Goal: Information Seeking & Learning: Compare options

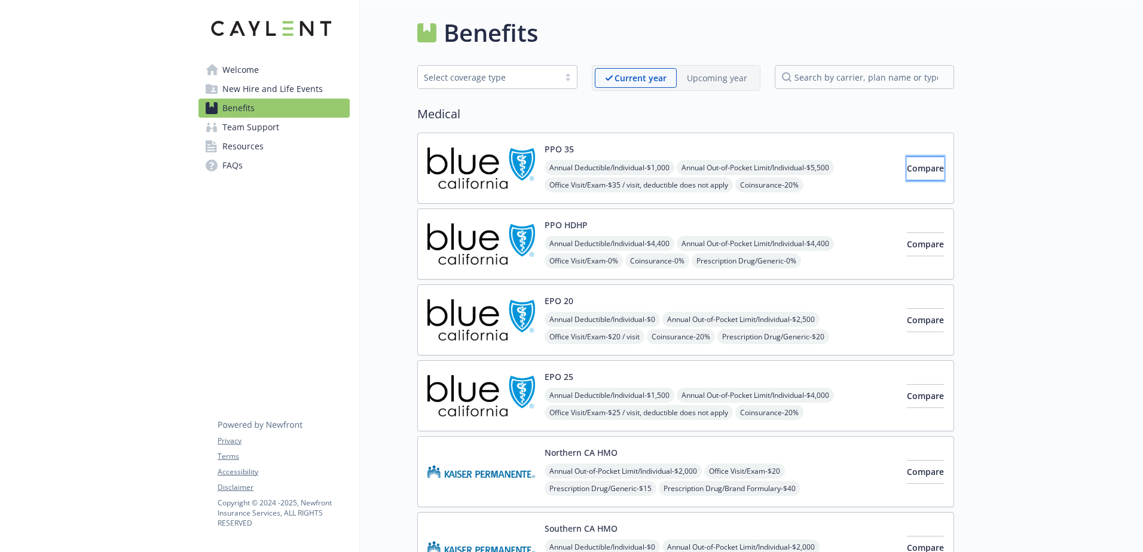
click at [907, 165] on span "Compare" at bounding box center [925, 168] width 37 height 11
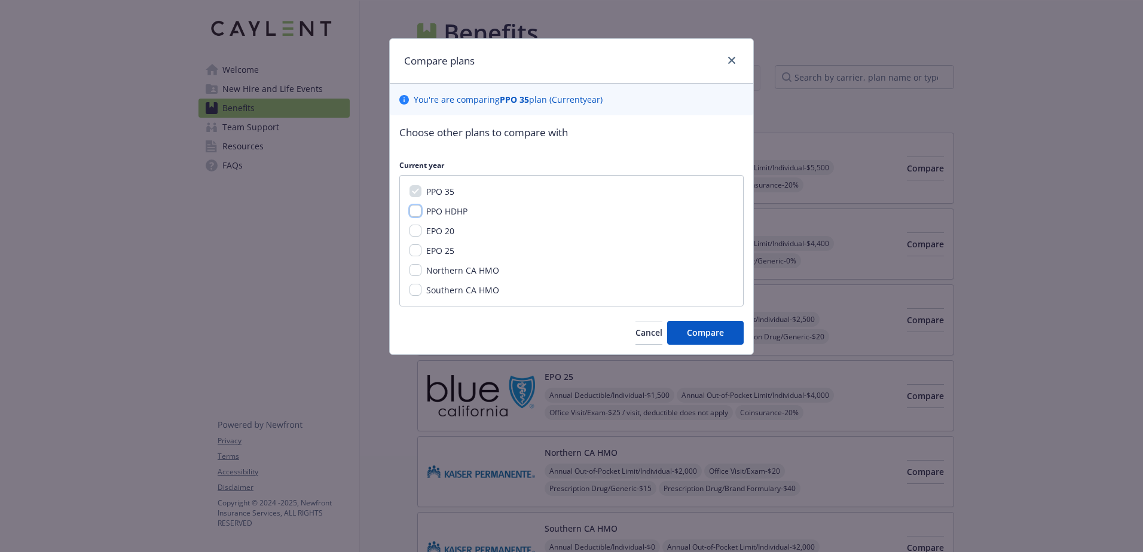
drag, startPoint x: 417, startPoint y: 212, endPoint x: 425, endPoint y: 237, distance: 27.0
click at [418, 218] on div "PPO 35 PPO HDHP EPO 20 EPO 25 Northern CA HMO Southern CA HMO" at bounding box center [571, 241] width 344 height 132
click at [413, 227] on input "EPO 20" at bounding box center [416, 231] width 12 height 12
click at [417, 236] on input "EPO 20" at bounding box center [416, 231] width 12 height 12
checkbox input "false"
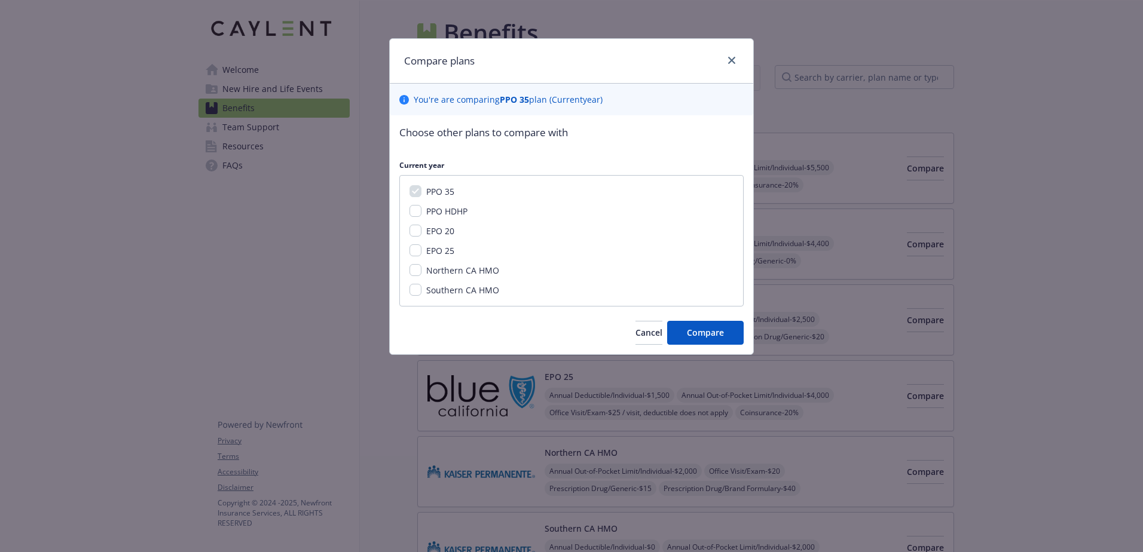
click at [421, 245] on div "EPO 25" at bounding box center [438, 251] width 35 height 13
click at [419, 250] on input "EPO 25" at bounding box center [416, 251] width 12 height 12
checkbox input "true"
click at [413, 228] on input "EPO 20" at bounding box center [416, 231] width 12 height 12
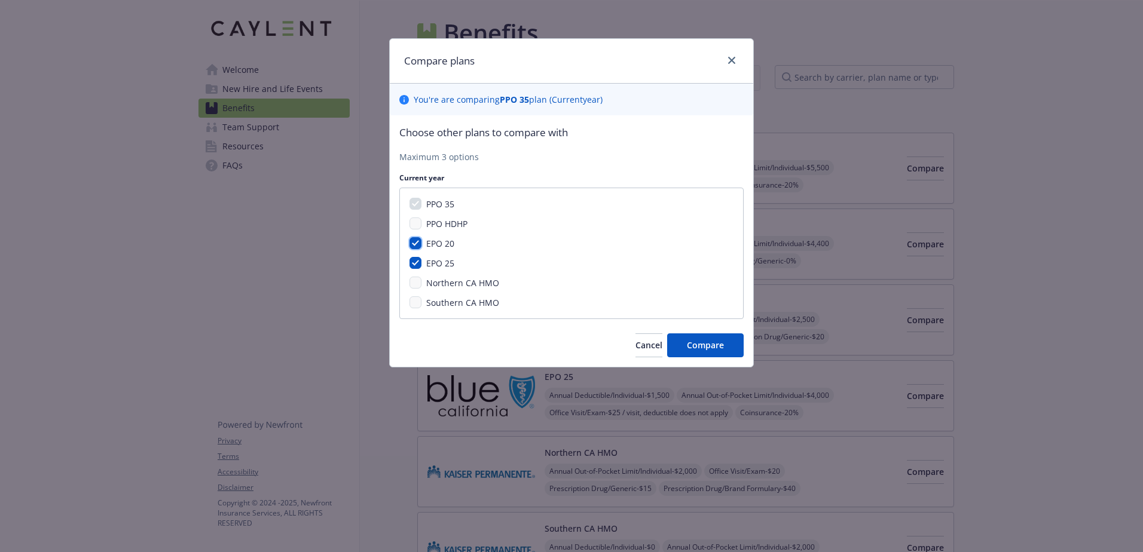
click at [410, 242] on input "EPO 20" at bounding box center [416, 243] width 12 height 12
checkbox input "false"
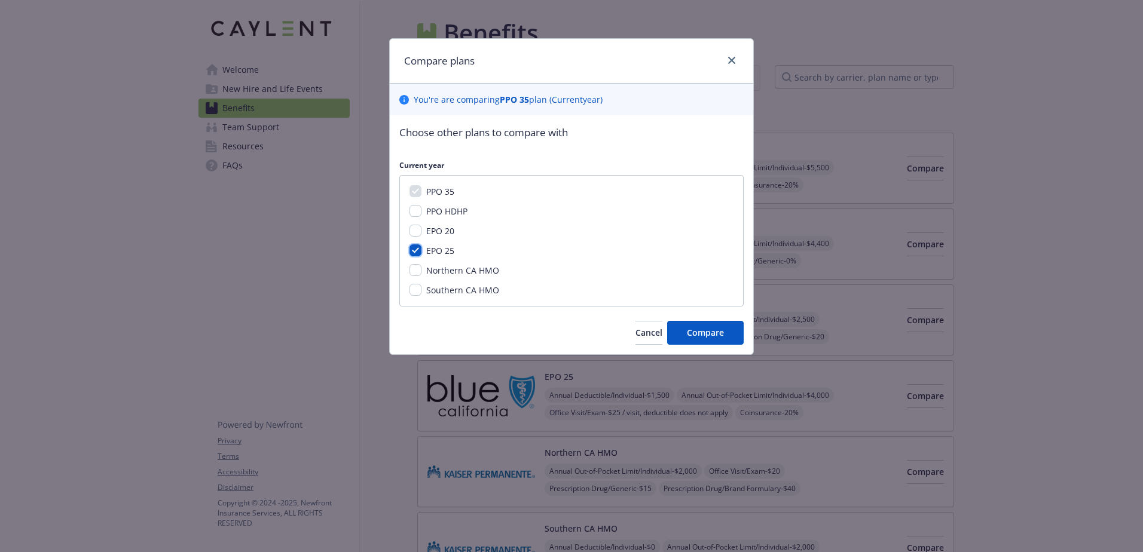
click at [414, 249] on input "EPO 25" at bounding box center [416, 251] width 12 height 12
checkbox input "false"
click at [420, 230] on input "EPO 20" at bounding box center [416, 231] width 12 height 12
checkbox input "true"
click at [414, 251] on input "EPO 25" at bounding box center [416, 251] width 12 height 12
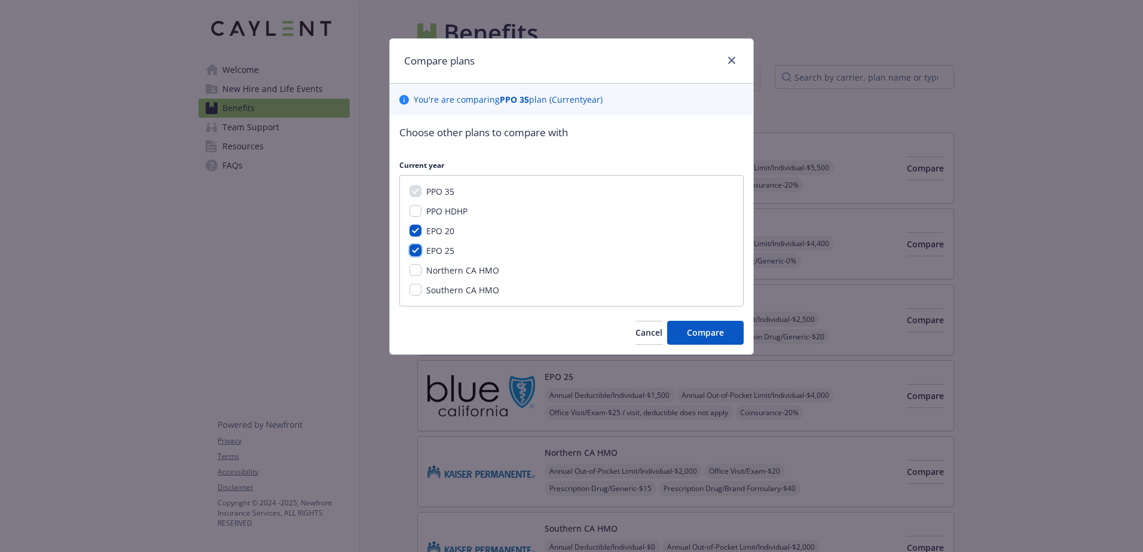
checkbox input "true"
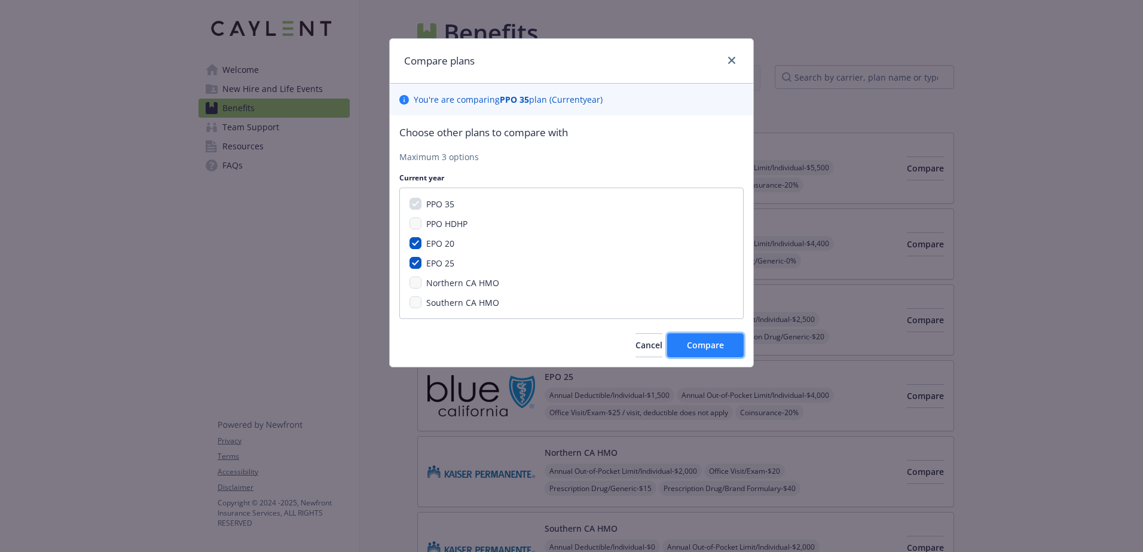
click at [704, 343] on span "Compare" at bounding box center [705, 345] width 37 height 11
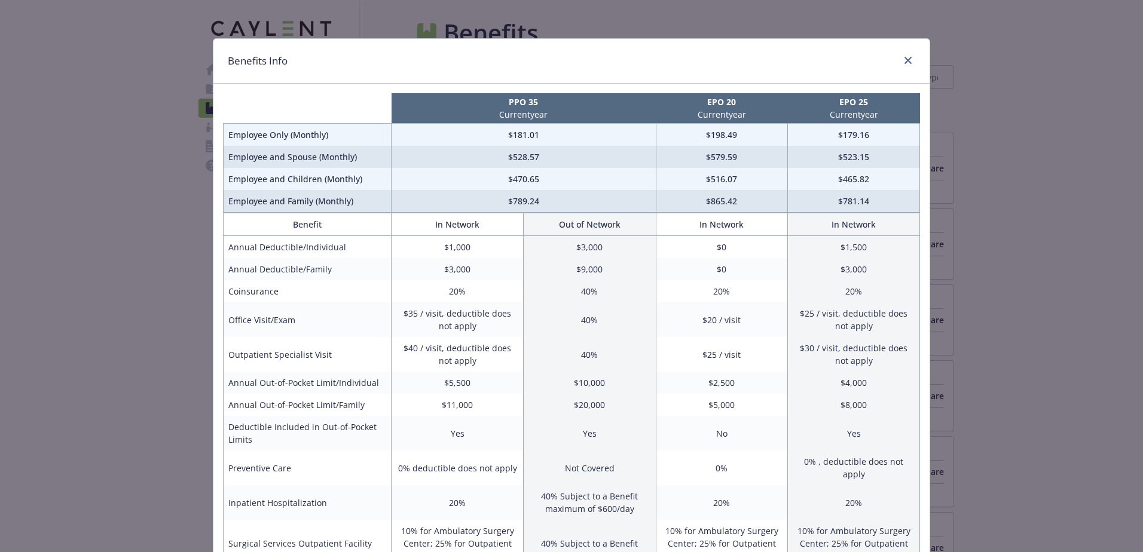
drag, startPoint x: 634, startPoint y: 58, endPoint x: 627, endPoint y: 38, distance: 21.6
click at [627, 38] on div "Benefits Info PPO 35 Current year EPO 20 Current year EPO 25 Current year Emplo…" at bounding box center [571, 276] width 1143 height 552
click at [900, 49] on div "Benefits Info" at bounding box center [571, 61] width 716 height 45
click at [905, 63] on icon "close" at bounding box center [908, 60] width 7 height 7
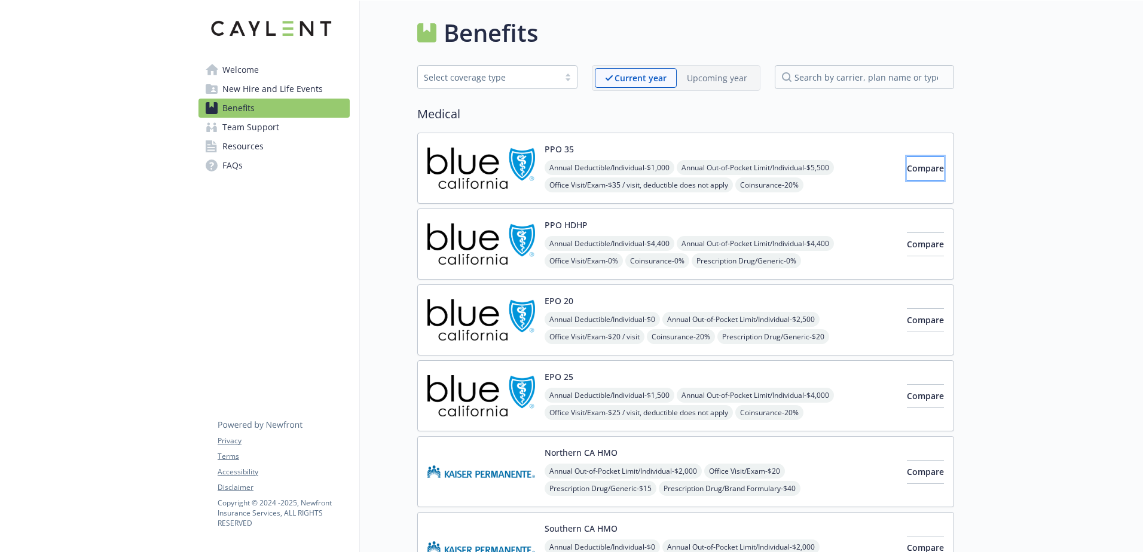
click at [907, 165] on span "Compare" at bounding box center [925, 168] width 37 height 11
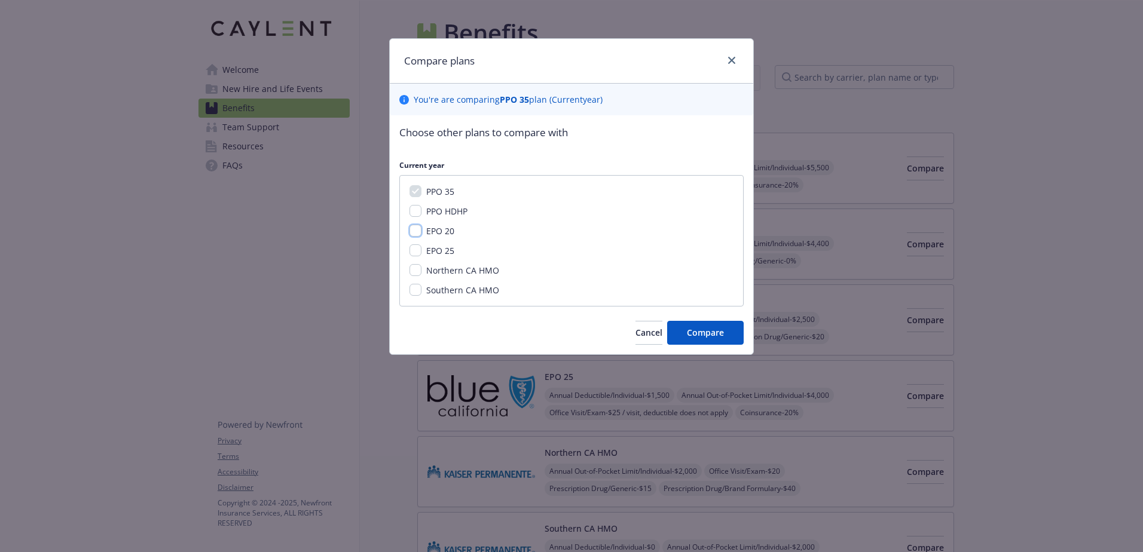
click at [416, 233] on input "EPO 20" at bounding box center [416, 231] width 12 height 12
checkbox input "true"
click at [418, 252] on input "EPO 25" at bounding box center [416, 251] width 12 height 12
checkbox input "true"
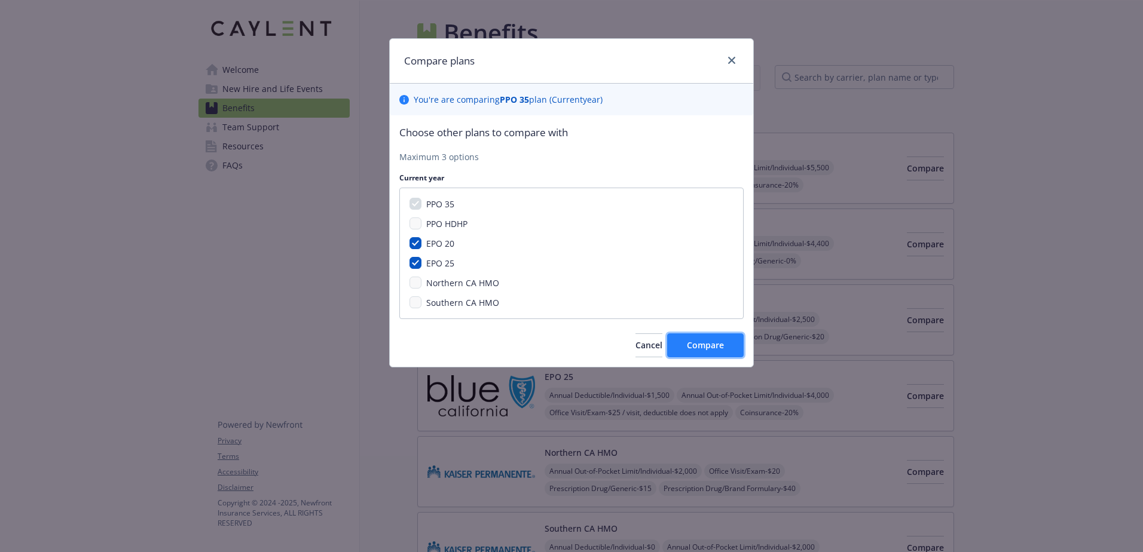
click at [695, 342] on span "Compare" at bounding box center [705, 345] width 37 height 11
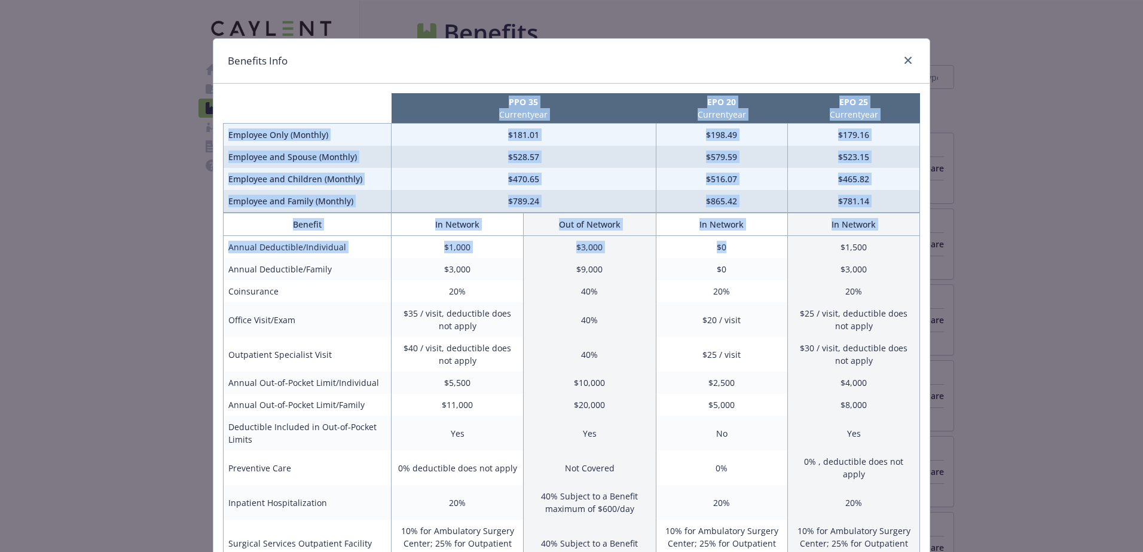
drag, startPoint x: 726, startPoint y: 66, endPoint x: 762, endPoint y: 242, distance: 178.7
click at [762, 242] on div "Benefits Info PPO 35 Current year EPO 20 Current year EPO 25 Current year Emplo…" at bounding box center [571, 535] width 717 height 994
drag, startPoint x: 762, startPoint y: 242, endPoint x: 903, endPoint y: 65, distance: 225.9
click at [903, 65] on link "close" at bounding box center [908, 60] width 14 height 14
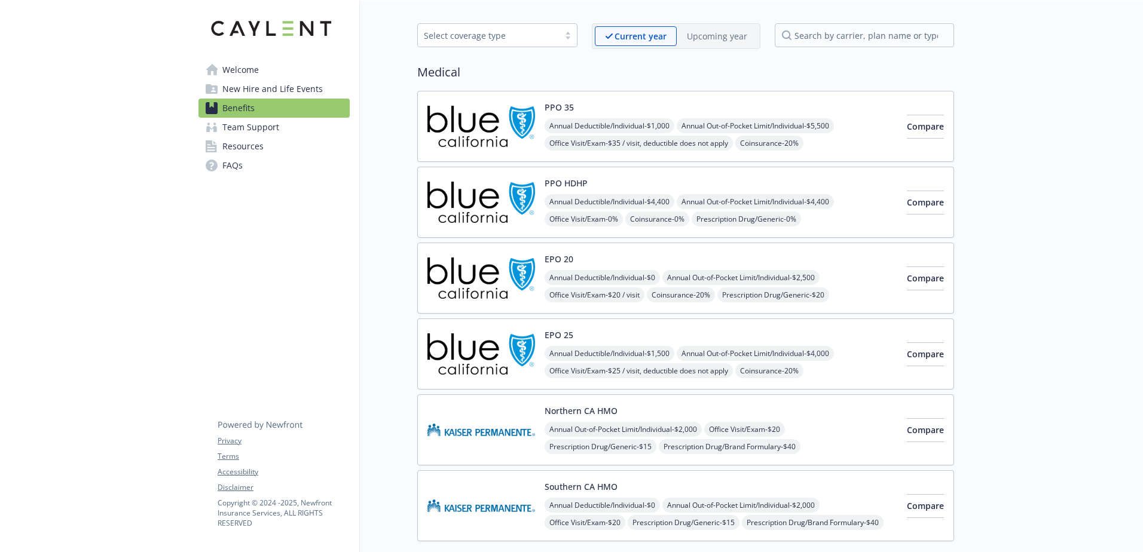
scroll to position [120, 0]
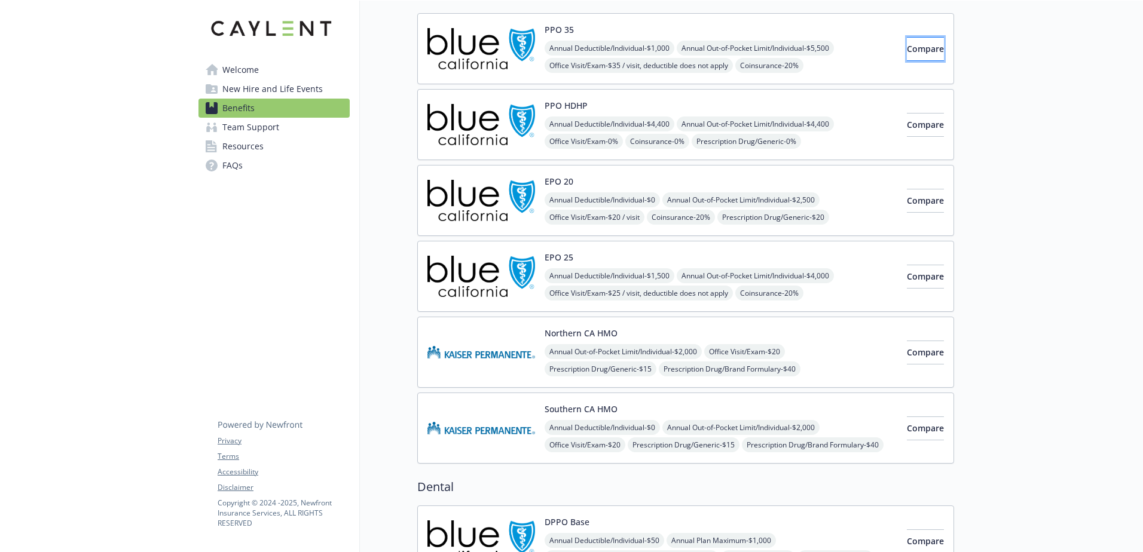
click at [913, 53] on span "Compare" at bounding box center [925, 48] width 37 height 11
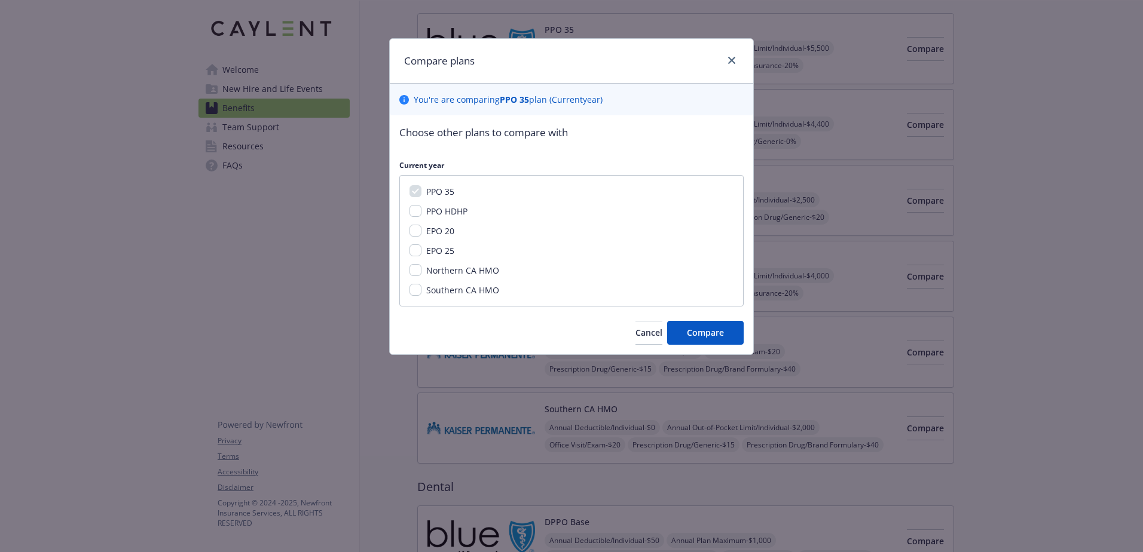
drag, startPoint x: 420, startPoint y: 224, endPoint x: 421, endPoint y: 234, distance: 9.6
click at [420, 226] on div "PPO 35 PPO HDHP EPO 20 EPO 25 Northern CA HMO Southern CA HMO" at bounding box center [571, 241] width 344 height 132
drag, startPoint x: 416, startPoint y: 231, endPoint x: 417, endPoint y: 242, distance: 10.2
click at [416, 233] on input "EPO 20" at bounding box center [416, 231] width 12 height 12
checkbox input "true"
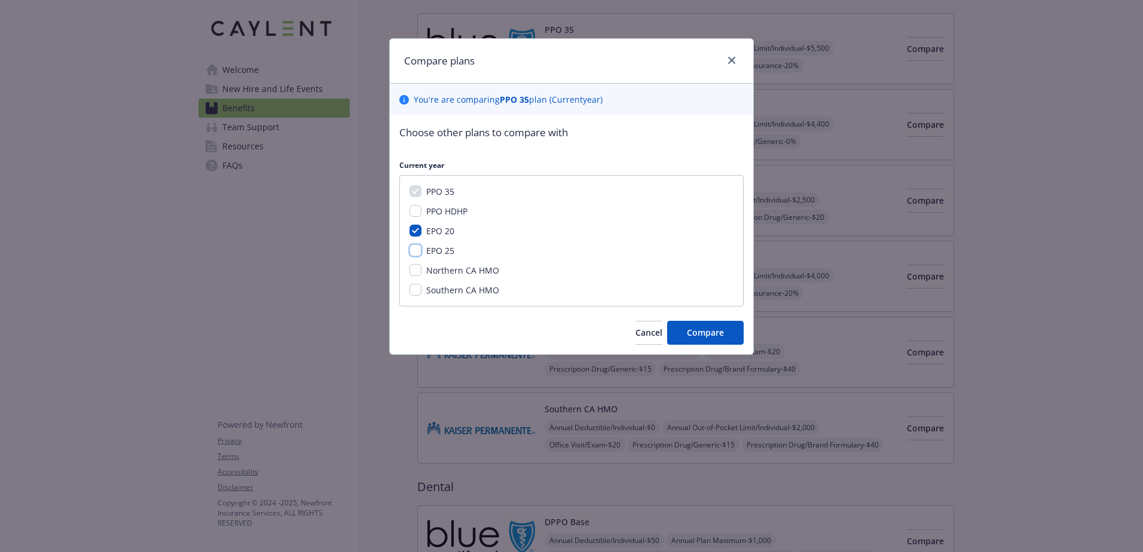
click at [417, 250] on input "EPO 25" at bounding box center [416, 251] width 12 height 12
checkbox input "true"
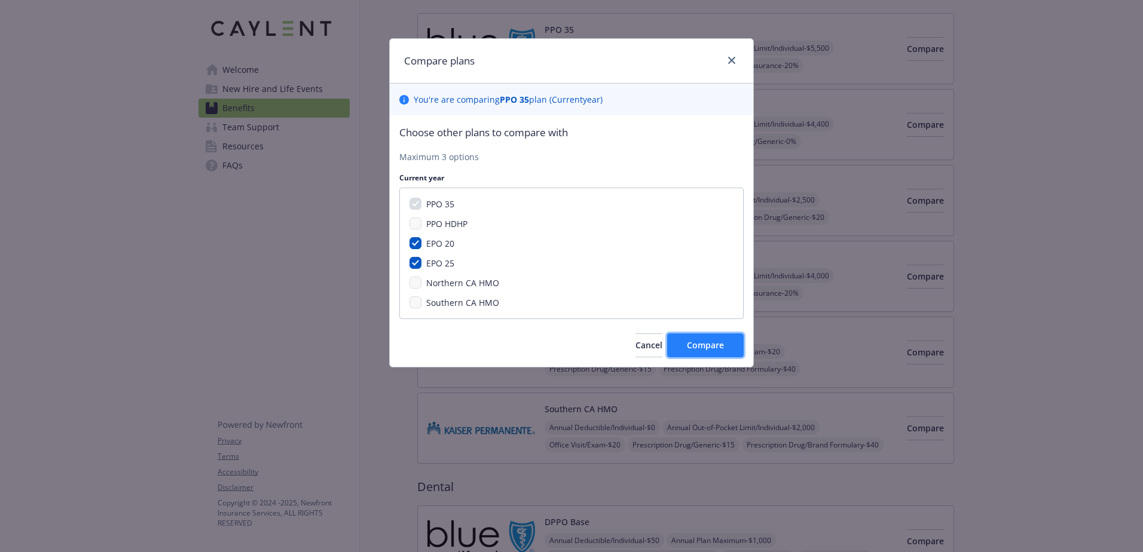
click at [690, 341] on span "Compare" at bounding box center [705, 345] width 37 height 11
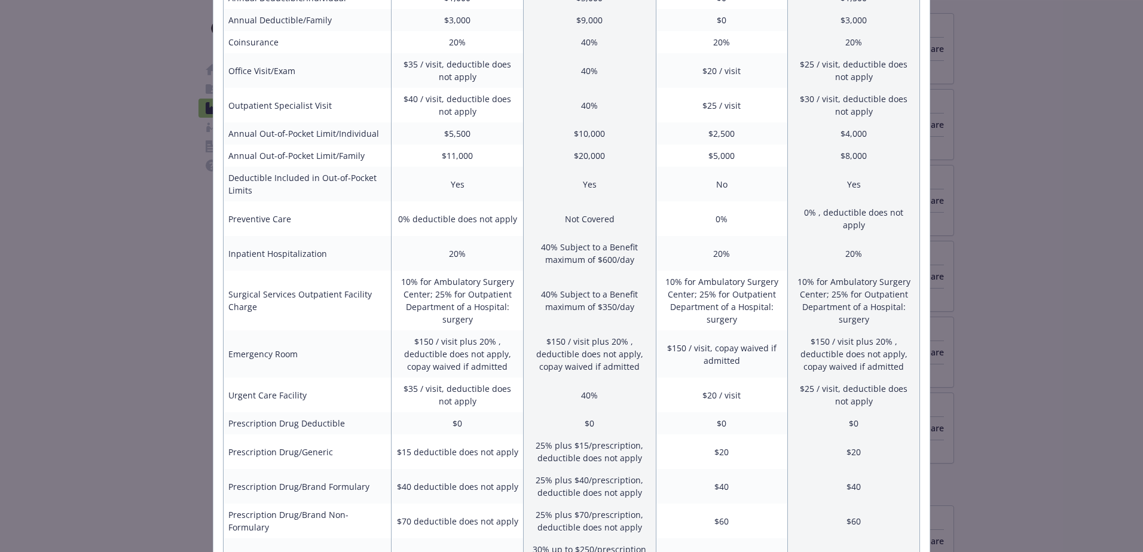
scroll to position [0, 0]
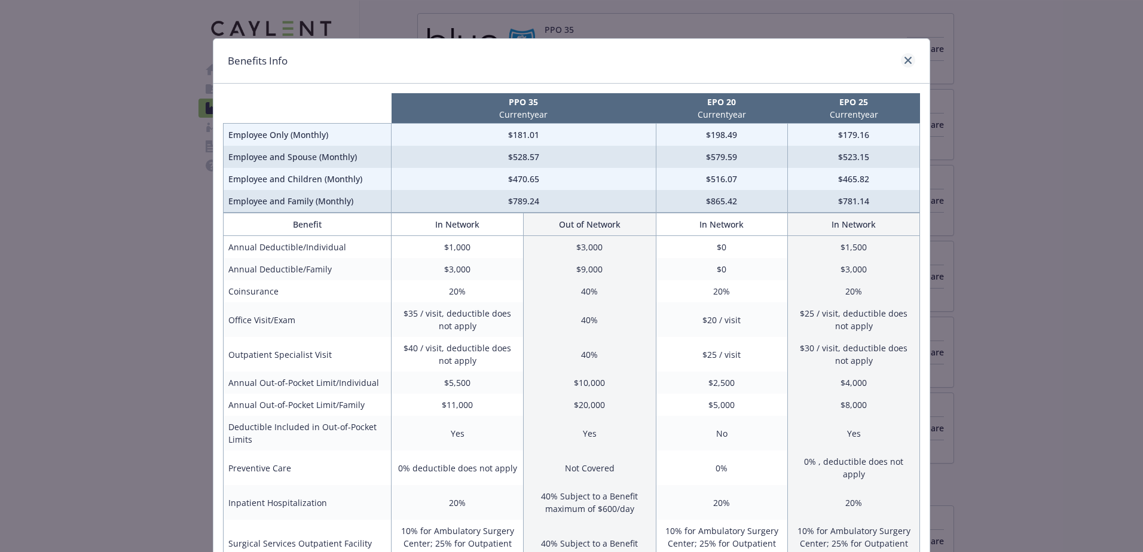
click at [911, 58] on div "Benefits Info" at bounding box center [571, 61] width 716 height 45
click at [903, 56] on link "close" at bounding box center [908, 60] width 14 height 14
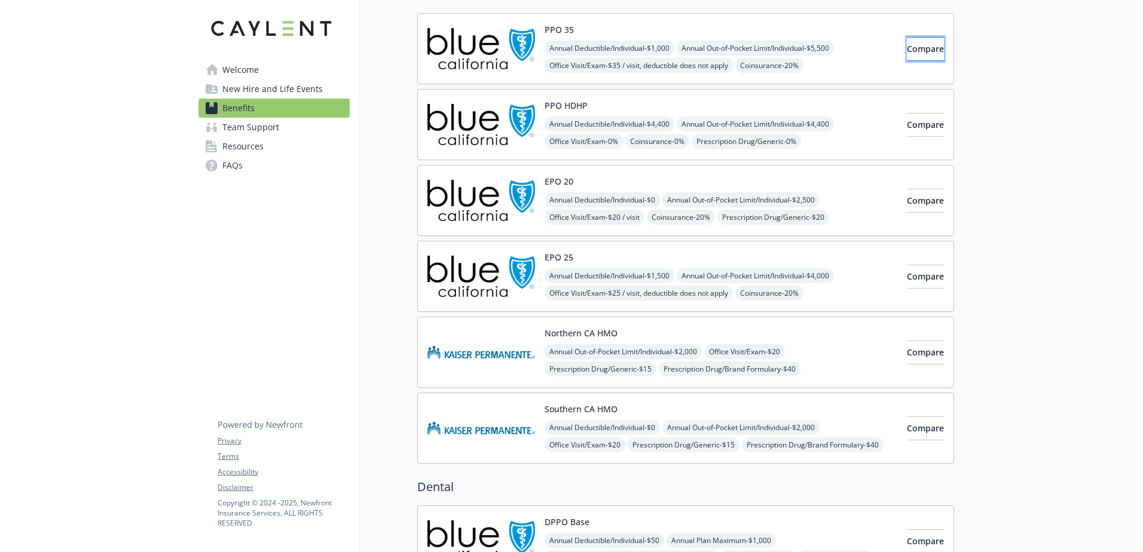
click at [907, 51] on span "Compare" at bounding box center [925, 48] width 37 height 11
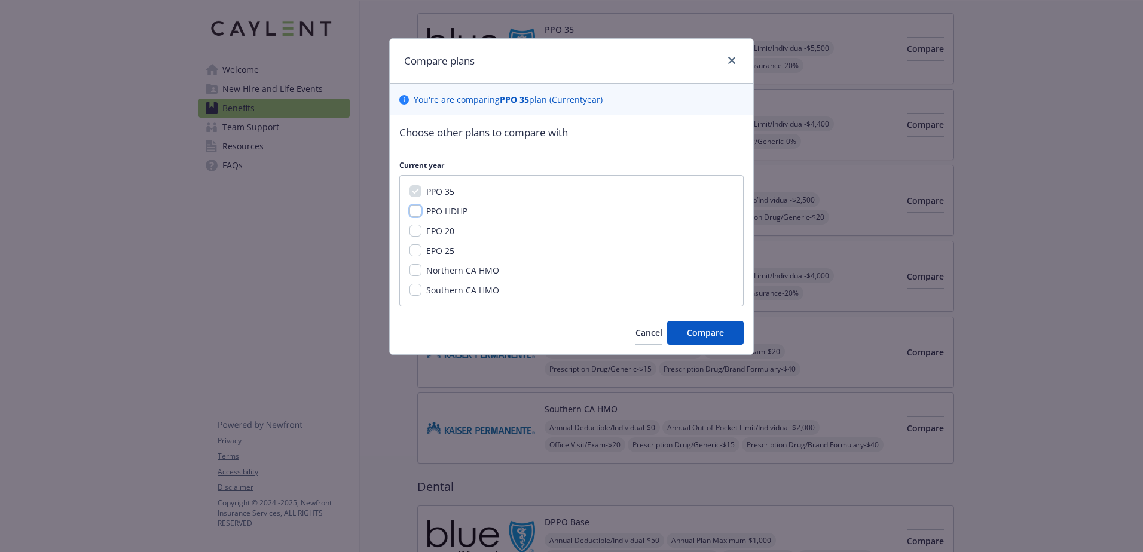
click at [417, 210] on input "PPO HDHP" at bounding box center [416, 211] width 12 height 12
checkbox input "true"
click at [689, 324] on button "Compare" at bounding box center [705, 333] width 77 height 24
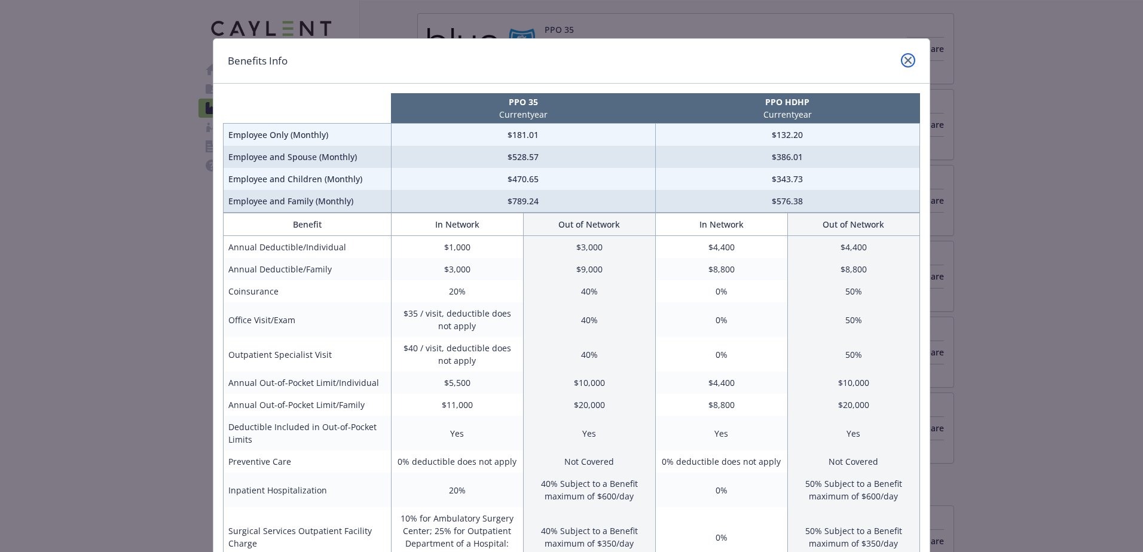
click at [905, 59] on icon "close" at bounding box center [908, 60] width 7 height 7
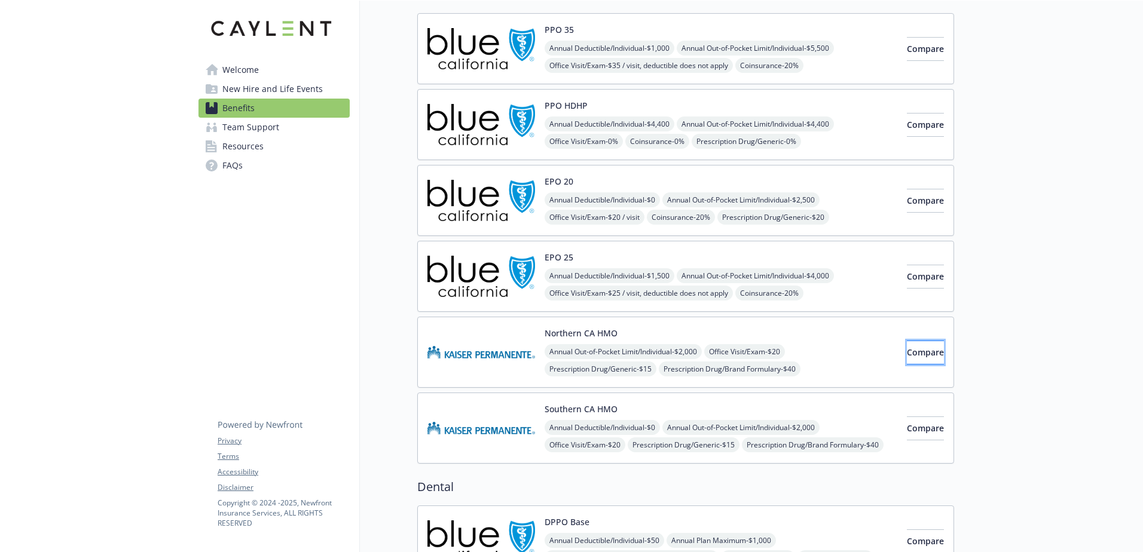
click at [907, 351] on span "Compare" at bounding box center [925, 352] width 37 height 11
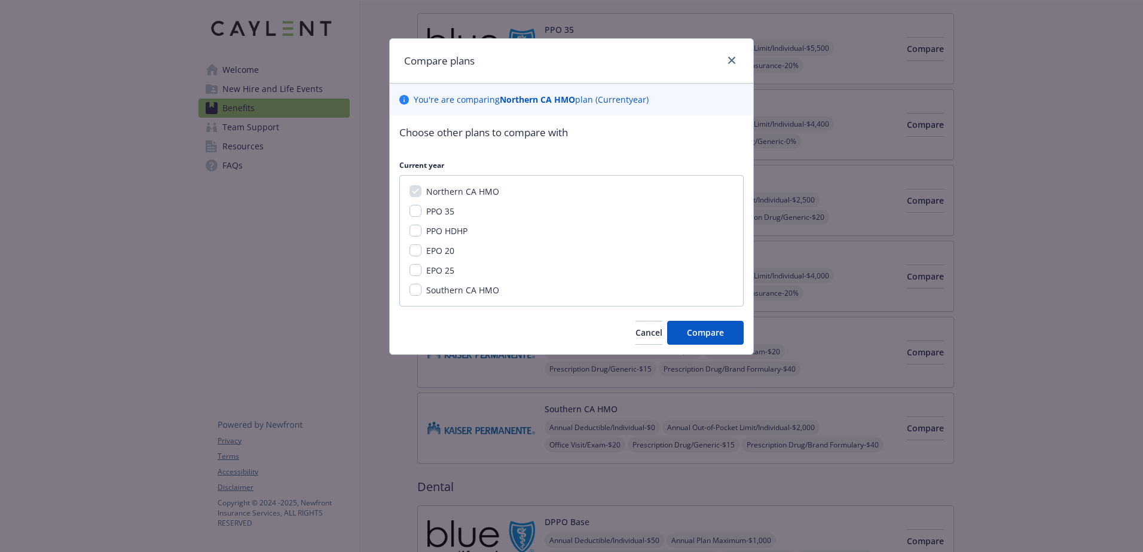
click at [442, 292] on span "Southern CA HMO" at bounding box center [462, 290] width 73 height 11
click at [421, 292] on input "Southern CA HMO" at bounding box center [416, 290] width 12 height 12
checkbox input "true"
click at [715, 326] on button "Compare" at bounding box center [705, 333] width 77 height 24
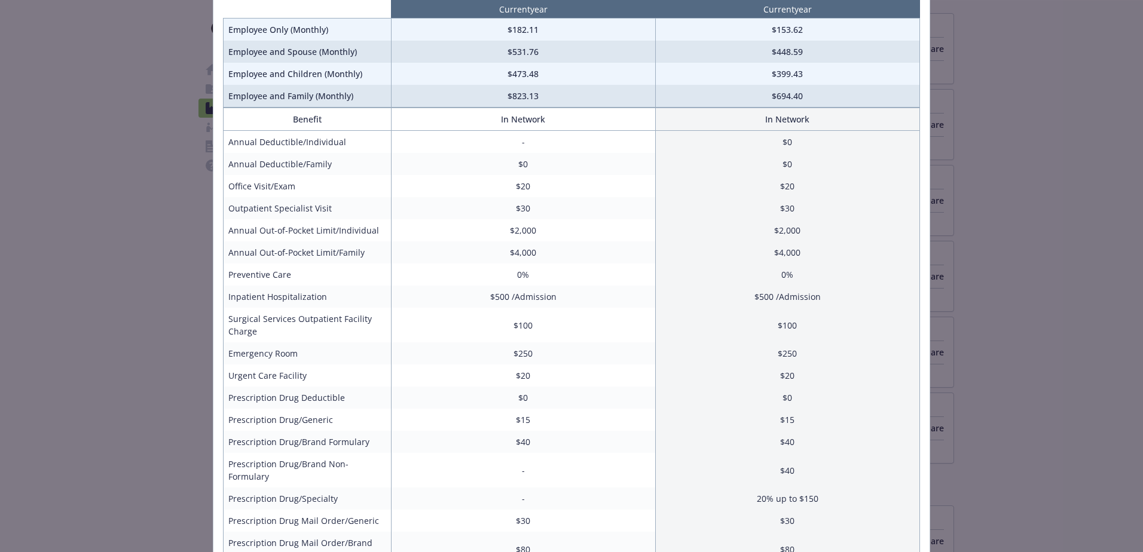
scroll to position [120, 0]
